Goal: Information Seeking & Learning: Learn about a topic

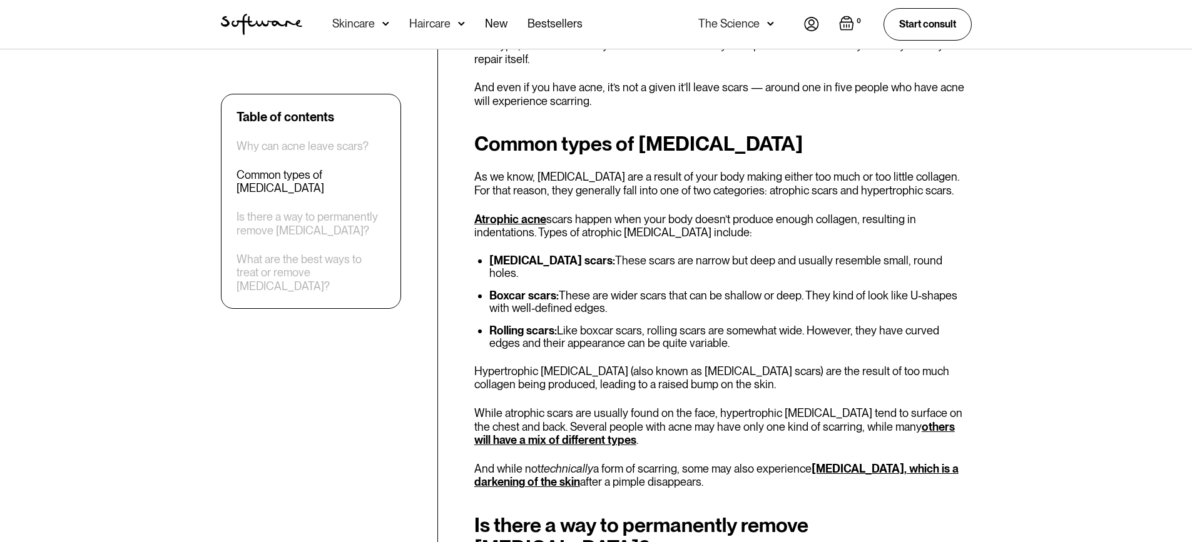
scroll to position [938, 0]
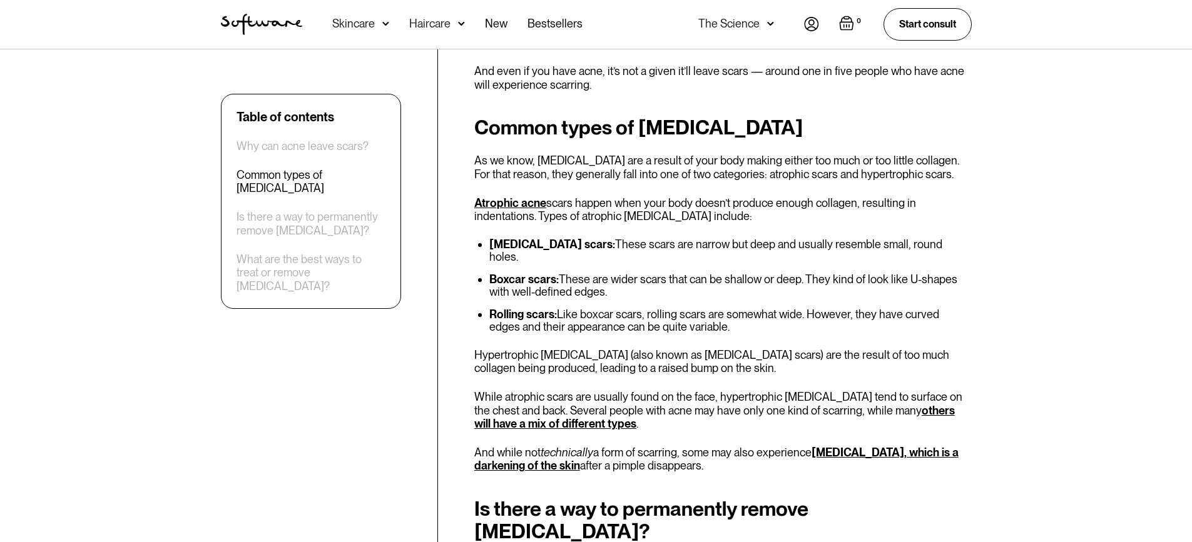
click at [709, 308] on li "Rolling scars: Like boxcar scars, rolling scars are somewhat wide. However, the…" at bounding box center [730, 320] width 482 height 25
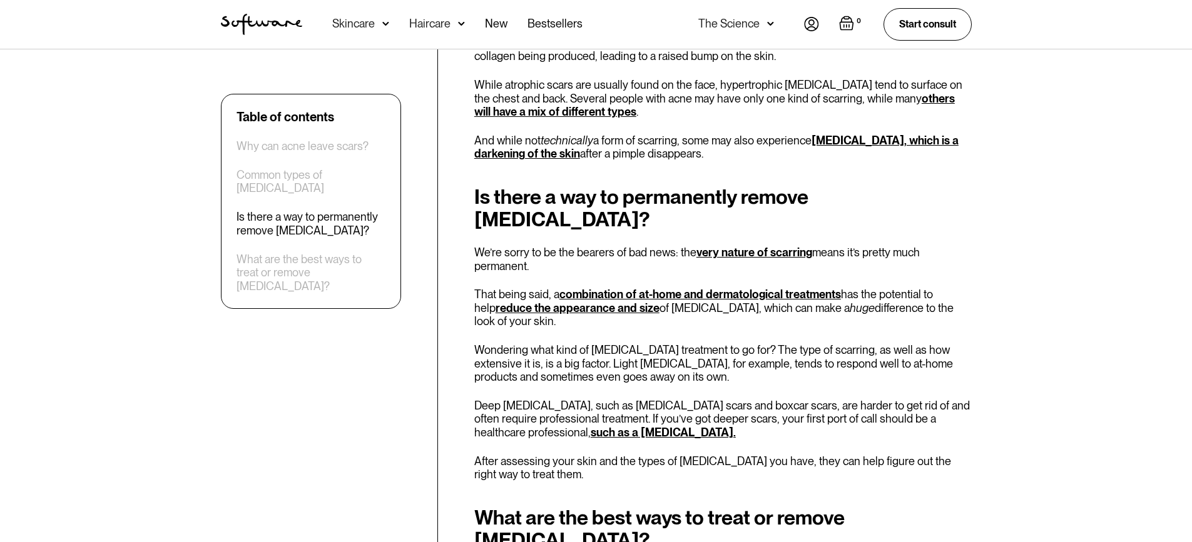
scroll to position [1251, 0]
drag, startPoint x: 586, startPoint y: 286, endPoint x: 746, endPoint y: 315, distance: 162.1
click at [788, 270] on div "Is there a way to permanently remove [MEDICAL_DATA]? We’re sorry to be the bear…" at bounding box center [722, 333] width 497 height 296
click at [737, 318] on div "Is there a way to permanently remove [MEDICAL_DATA]? We’re sorry to be the bear…" at bounding box center [722, 333] width 497 height 296
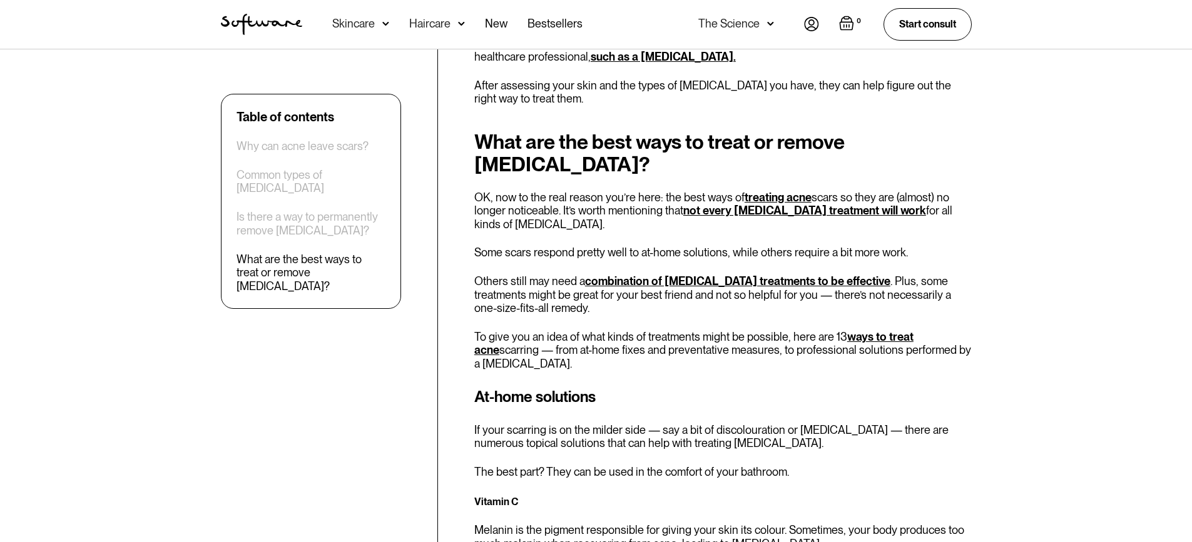
scroll to position [1751, 0]
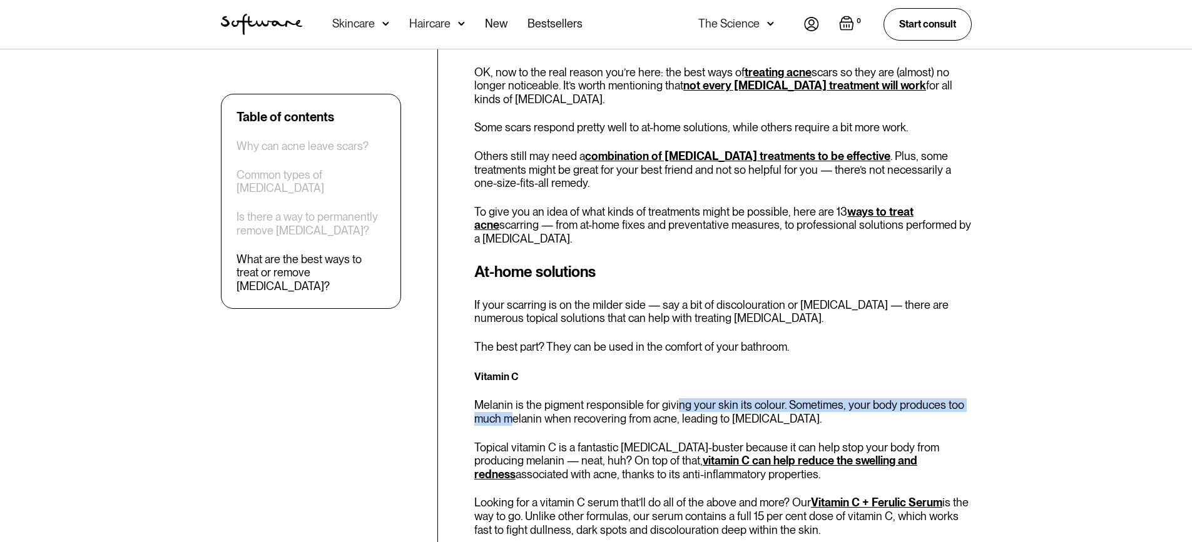
drag, startPoint x: 514, startPoint y: 327, endPoint x: 666, endPoint y: 329, distance: 152.0
click at [677, 368] on div "Vitamin C Melanin is the pigment responsible for giving your skin its colour. S…" at bounding box center [722, 501] width 497 height 266
click at [666, 398] on p "Melanin is the pigment responsible for giving your skin its colour. Sometimes, …" at bounding box center [722, 411] width 497 height 27
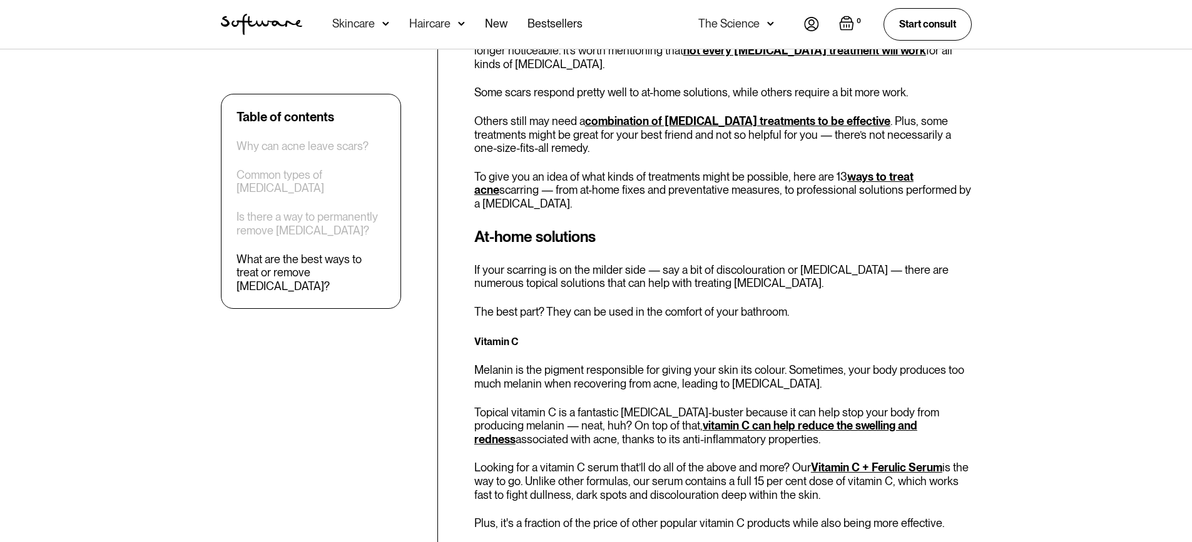
scroll to position [1814, 0]
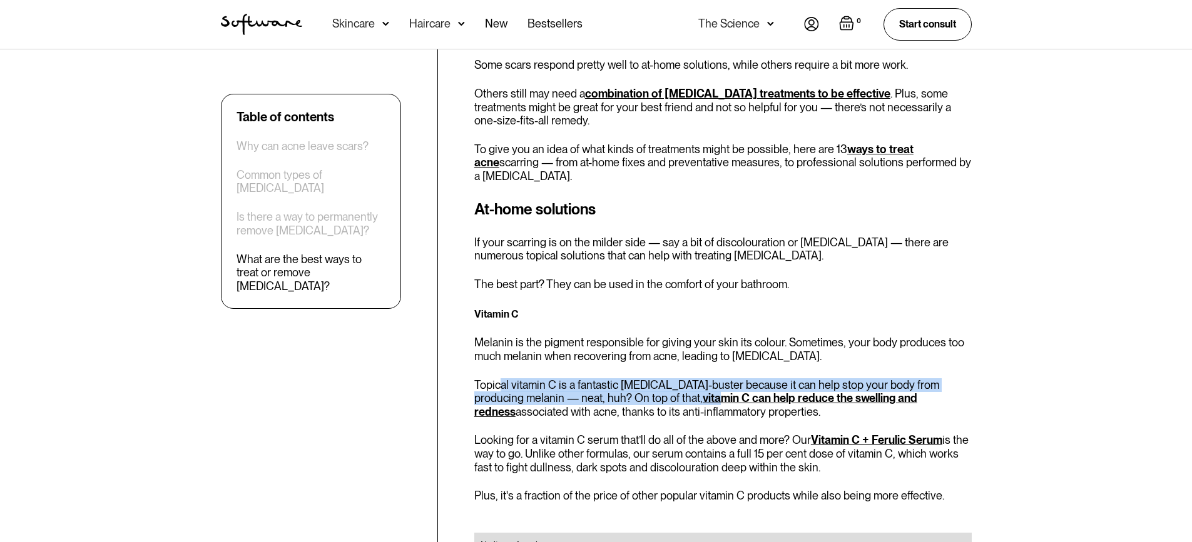
drag, startPoint x: 502, startPoint y: 295, endPoint x: 682, endPoint y: 289, distance: 180.8
click at [706, 378] on p "Topical vitamin C is a fantastic [MEDICAL_DATA]-buster because it can help stop…" at bounding box center [722, 398] width 497 height 41
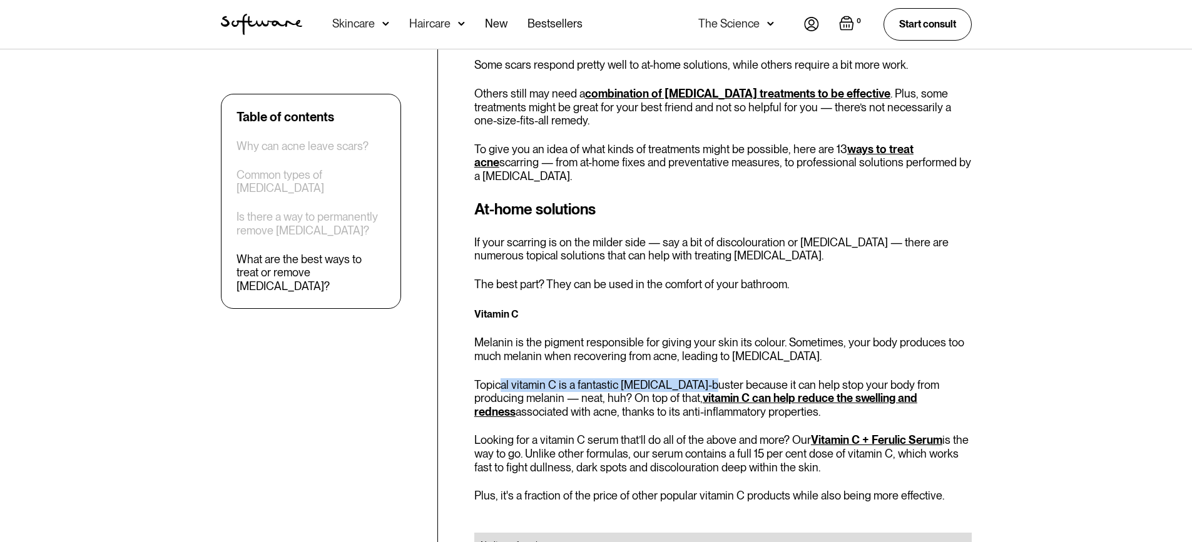
click at [678, 306] on div "Vitamin C Melanin is the pigment responsible for giving your skin its colour. S…" at bounding box center [722, 439] width 497 height 266
drag, startPoint x: 678, startPoint y: 281, endPoint x: 625, endPoint y: 291, distance: 54.1
click at [676, 306] on div "Vitamin C Melanin is the pigment responsible for giving your skin its colour. S…" at bounding box center [722, 439] width 497 height 266
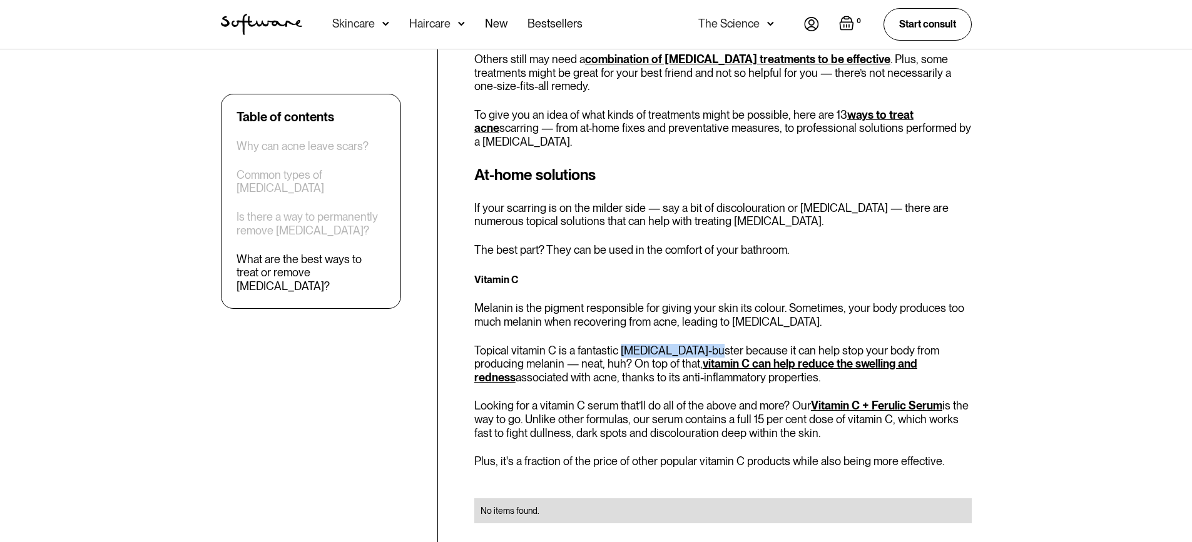
scroll to position [1876, 0]
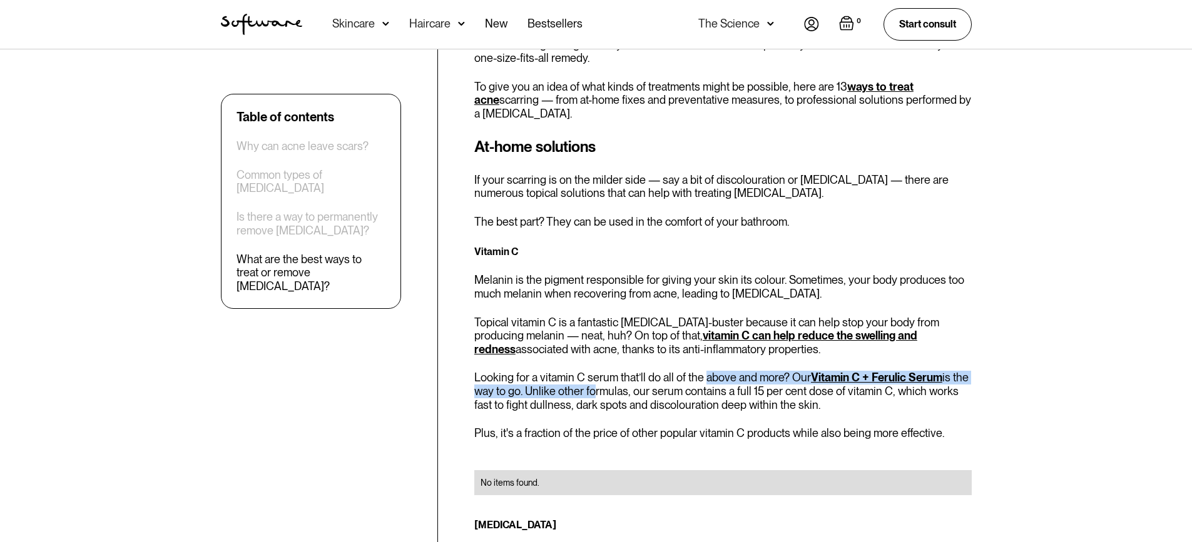
drag, startPoint x: 659, startPoint y: 285, endPoint x: 696, endPoint y: 305, distance: 41.1
click at [701, 371] on p "Looking for a vitamin C serum that’ll do all of the above and more? Our Vitamin…" at bounding box center [722, 391] width 497 height 41
click at [695, 371] on p "Looking for a vitamin C serum that’ll do all of the above and more? Our Vitamin…" at bounding box center [722, 391] width 497 height 41
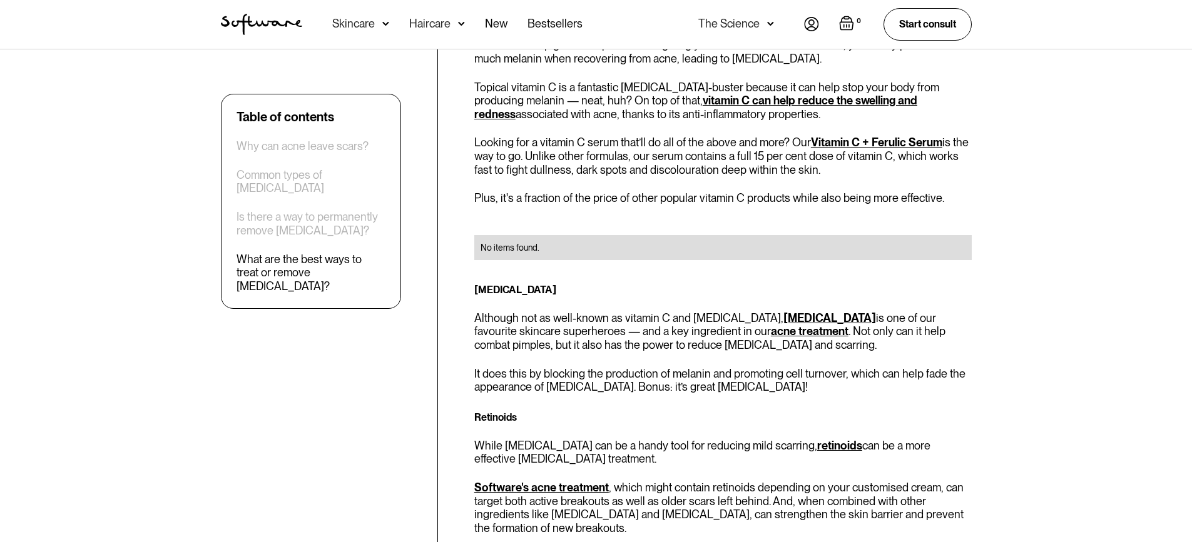
scroll to position [2127, 0]
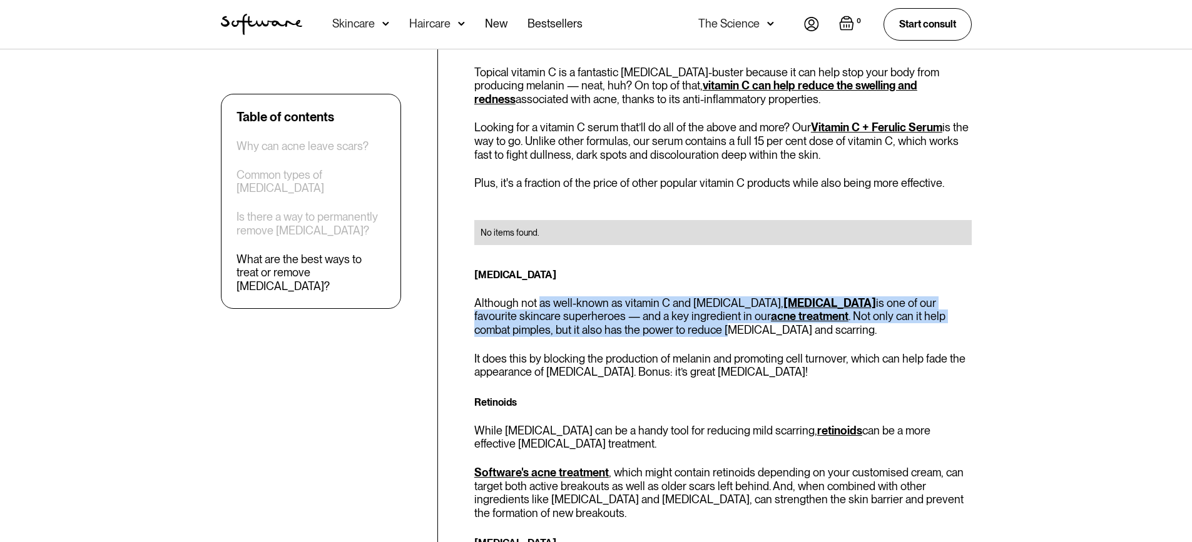
drag, startPoint x: 539, startPoint y: 215, endPoint x: 613, endPoint y: 283, distance: 100.1
click at [622, 266] on div "[MEDICAL_DATA] Although not as well-known as vitamin C and [MEDICAL_DATA], [MED…" at bounding box center [722, 322] width 497 height 113
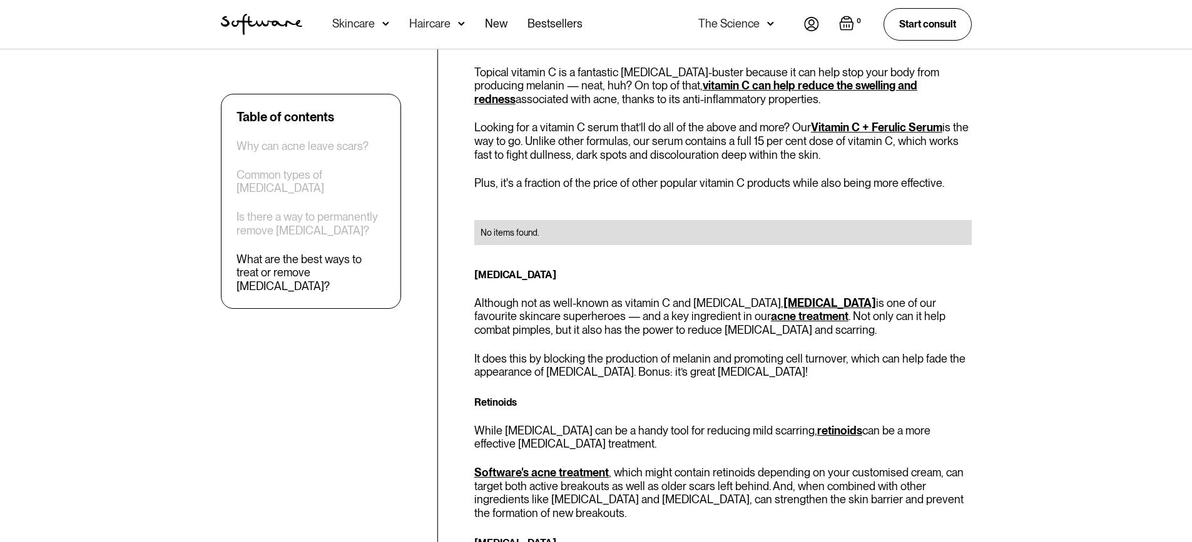
click at [609, 297] on div "At-home solutions If your scarring is on the milder side — say a bit of discolo…" at bounding box center [722, 295] width 497 height 819
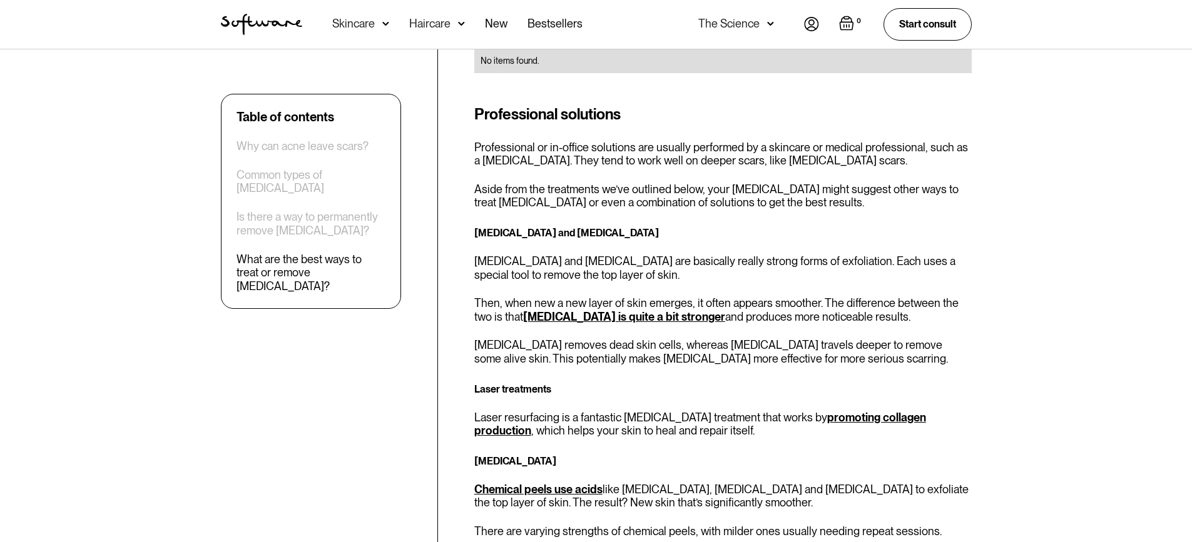
scroll to position [2752, 0]
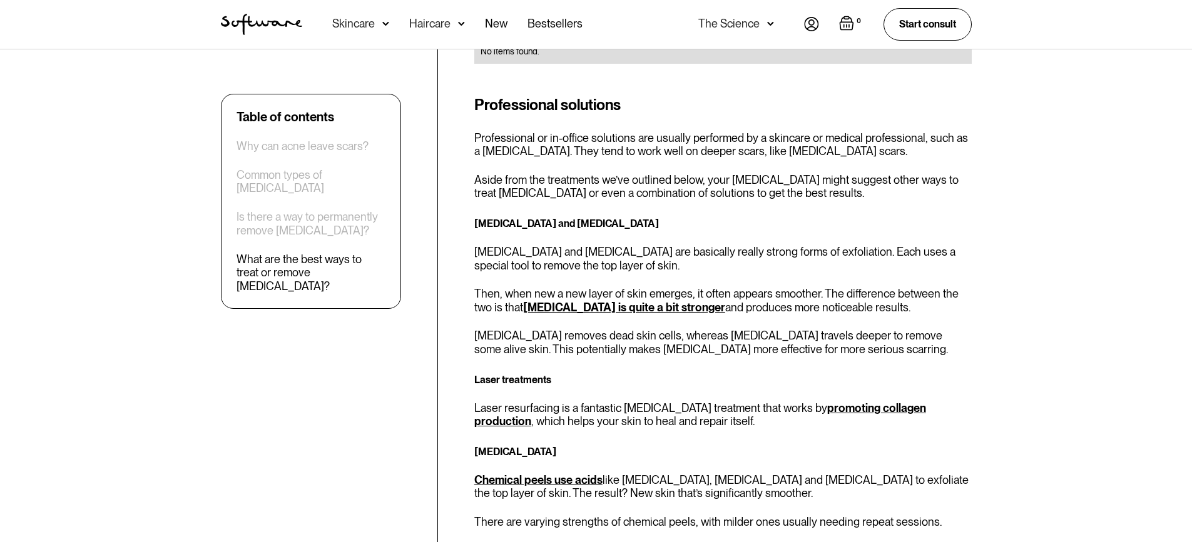
drag, startPoint x: 521, startPoint y: 134, endPoint x: 637, endPoint y: 175, distance: 123.0
click at [654, 215] on div "[MEDICAL_DATA] and [MEDICAL_DATA] [MEDICAL_DATA] and [MEDICAL_DATA] are basical…" at bounding box center [722, 285] width 497 height 141
click at [637, 245] on p "[MEDICAL_DATA] and [MEDICAL_DATA] are basically really strong forms of exfoliat…" at bounding box center [722, 258] width 497 height 27
drag, startPoint x: 581, startPoint y: 160, endPoint x: 722, endPoint y: 175, distance: 141.5
click at [699, 245] on p "[MEDICAL_DATA] and [MEDICAL_DATA] are basically really strong forms of exfoliat…" at bounding box center [722, 258] width 497 height 27
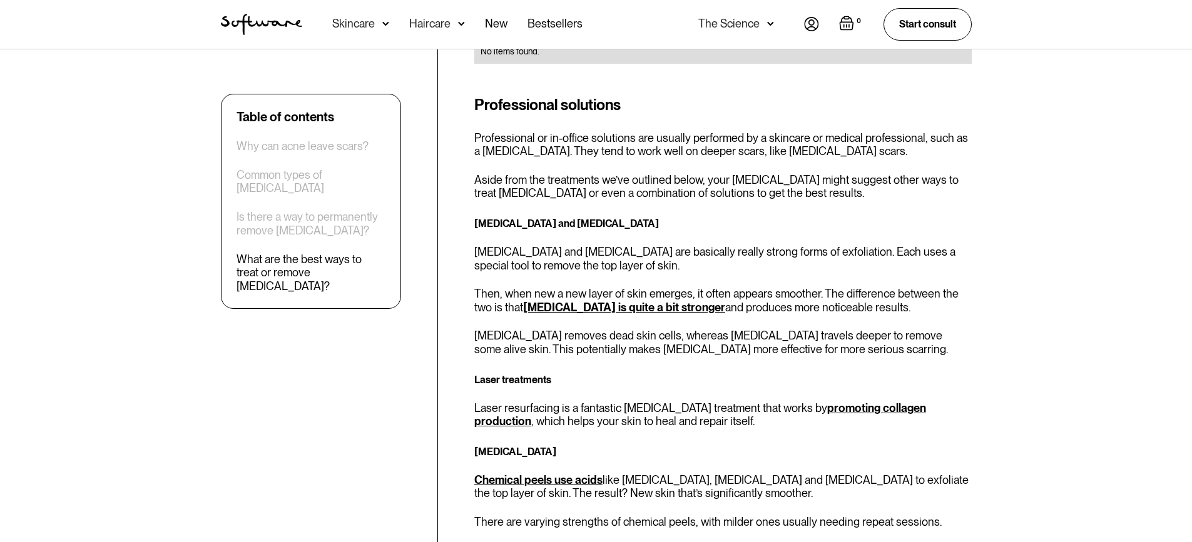
click at [722, 245] on p "[MEDICAL_DATA] and [MEDICAL_DATA] are basically really strong forms of exfoliat…" at bounding box center [722, 258] width 497 height 27
drag, startPoint x: 488, startPoint y: 210, endPoint x: 851, endPoint y: 170, distance: 365.0
click at [851, 215] on div "[MEDICAL_DATA] and [MEDICAL_DATA] [MEDICAL_DATA] and [MEDICAL_DATA] are basical…" at bounding box center [722, 285] width 497 height 141
drag, startPoint x: 821, startPoint y: 222, endPoint x: 767, endPoint y: 213, distance: 54.6
click at [823, 287] on p "Then, when new a new layer of skin emerges, it often appears smoother. The diff…" at bounding box center [722, 300] width 497 height 27
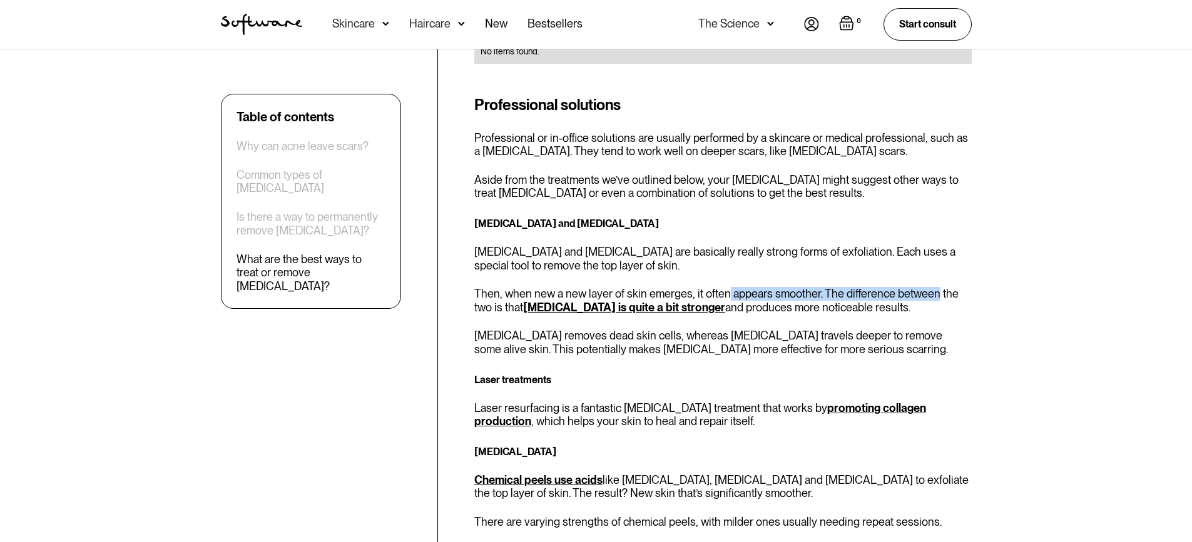
drag, startPoint x: 776, startPoint y: 196, endPoint x: 937, endPoint y: 203, distance: 161.5
click at [934, 215] on div "[MEDICAL_DATA] and [MEDICAL_DATA] [MEDICAL_DATA] and [MEDICAL_DATA] are basical…" at bounding box center [722, 285] width 497 height 141
click at [931, 287] on p "Then, when new a new layer of skin emerges, it often appears smoother. The diff…" at bounding box center [722, 300] width 497 height 27
click at [581, 329] on p "[MEDICAL_DATA] removes dead skin cells, whereas [MEDICAL_DATA] travels deeper t…" at bounding box center [722, 342] width 497 height 27
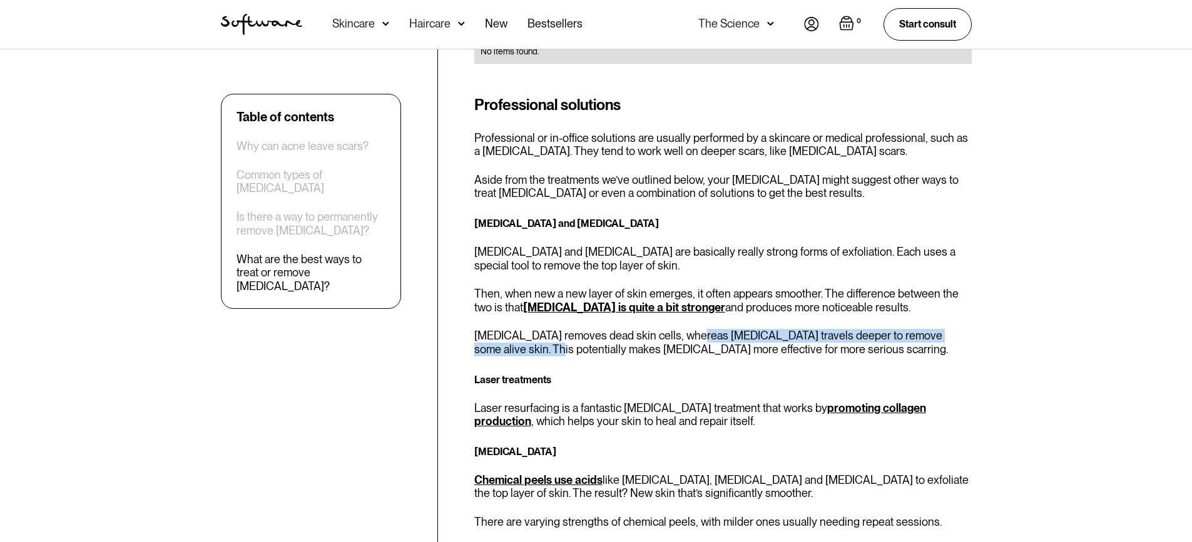
drag, startPoint x: 535, startPoint y: 256, endPoint x: 692, endPoint y: 239, distance: 157.3
click at [692, 239] on div "[MEDICAL_DATA] and [MEDICAL_DATA] [MEDICAL_DATA] and [MEDICAL_DATA] are basical…" at bounding box center [722, 285] width 497 height 141
click at [691, 329] on p "[MEDICAL_DATA] removes dead skin cells, whereas [MEDICAL_DATA] travels deeper t…" at bounding box center [722, 342] width 497 height 27
drag, startPoint x: 514, startPoint y: 259, endPoint x: 629, endPoint y: 266, distance: 114.7
click at [634, 329] on p "[MEDICAL_DATA] removes dead skin cells, whereas [MEDICAL_DATA] travels deeper t…" at bounding box center [722, 342] width 497 height 27
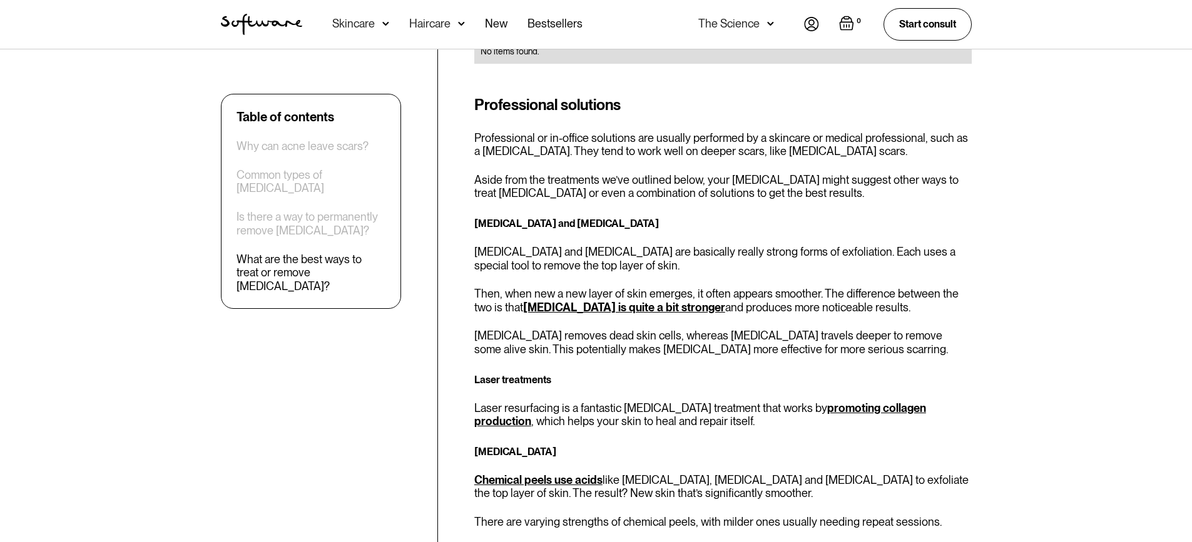
click at [628, 271] on div "Professional solutions Professional or in-office solutions are usually performe…" at bounding box center [722, 482] width 497 height 777
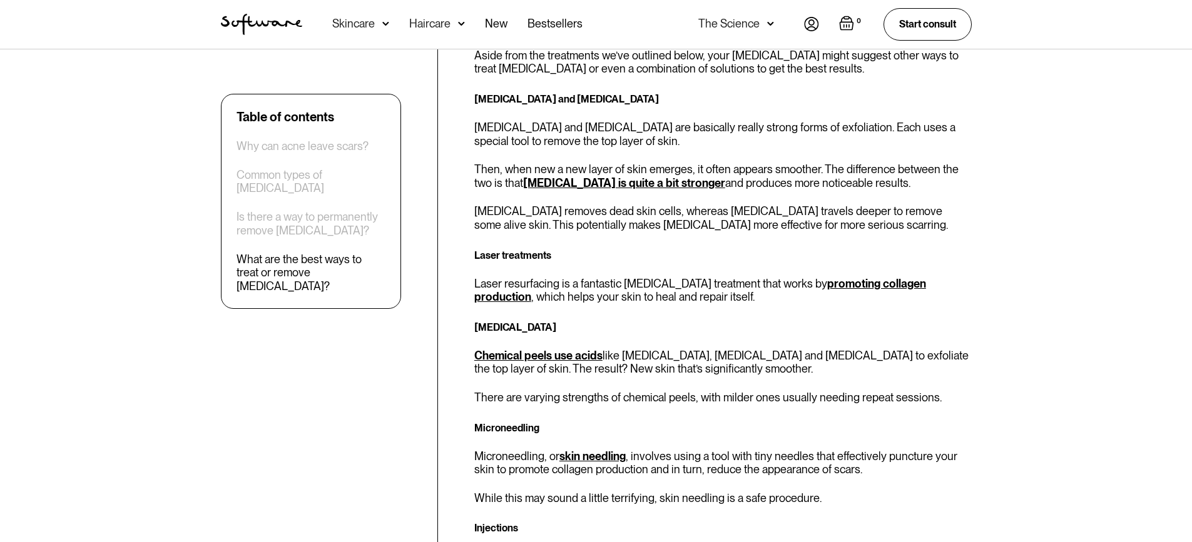
scroll to position [2877, 0]
drag, startPoint x: 509, startPoint y: 311, endPoint x: 702, endPoint y: 291, distance: 194.3
click at [702, 318] on div "[MEDICAL_DATA] Chemical peels use acids like [MEDICAL_DATA], [MEDICAL_DATA] and…" at bounding box center [722, 361] width 497 height 86
click at [684, 321] on div "Professional solutions Professional or in-office solutions are usually performe…" at bounding box center [722, 357] width 497 height 777
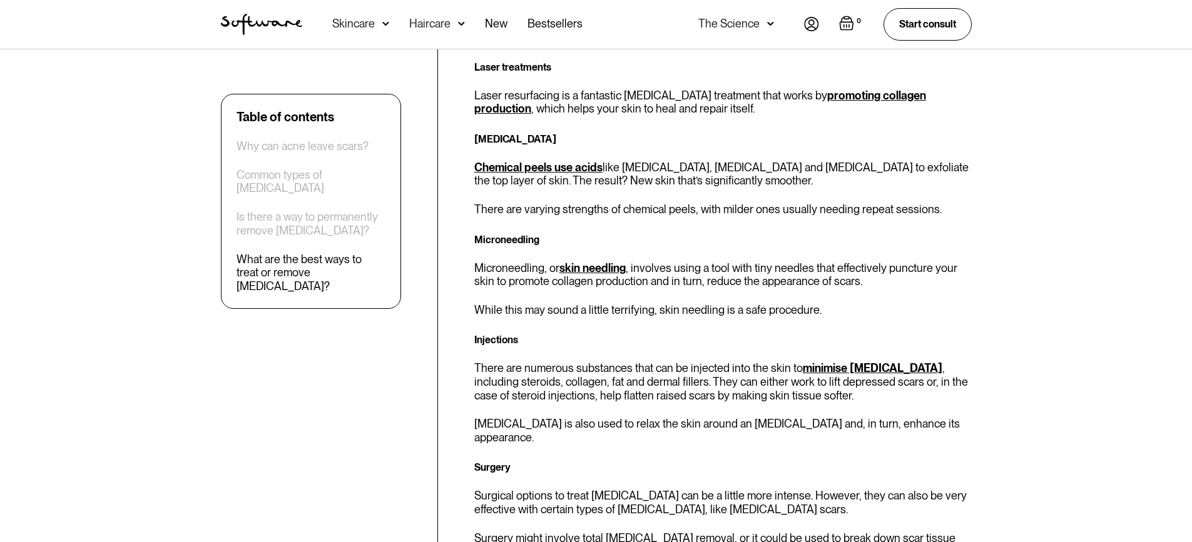
scroll to position [2690, 0]
